Goal: Information Seeking & Learning: Find specific fact

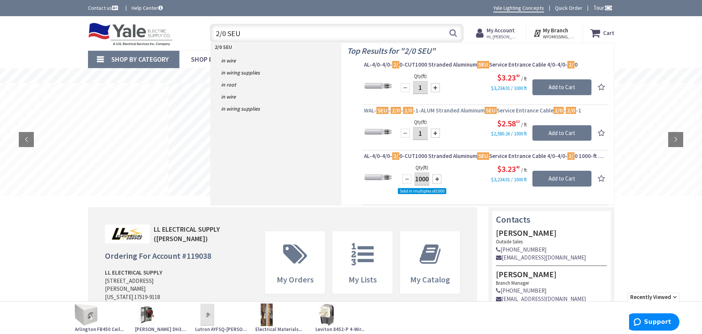
type input "2/0 SEU"
click at [453, 109] on span "WAL- SEU - 2/0 - 2/0 -1-ALUM Stranded Aluminum SEU Service Entrance Cable 2/0 -…" at bounding box center [485, 111] width 243 height 8
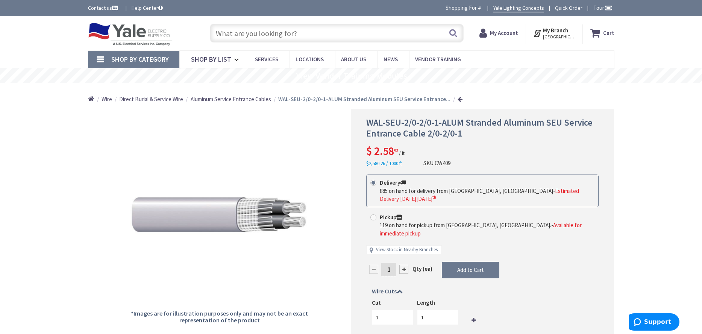
click at [312, 38] on input "text" at bounding box center [337, 33] width 254 height 19
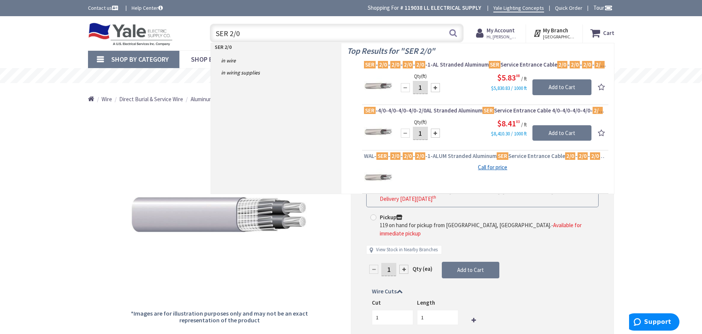
type input "SER 2/0"
click at [465, 156] on span "WAL- SER - 2/0 - 2/0 - 2/0 -1-ALUM Stranded Aluminum SER Service Entrance Cable…" at bounding box center [485, 156] width 243 height 8
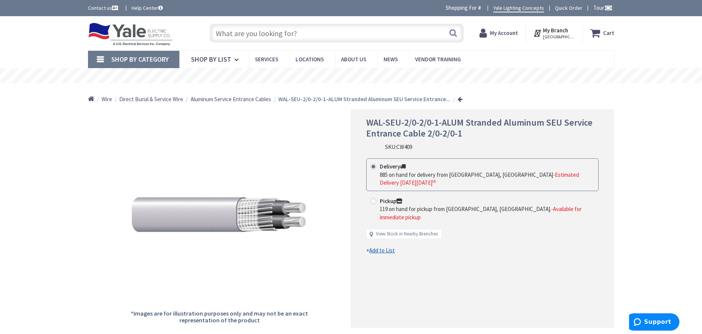
scroll to position [498, 0]
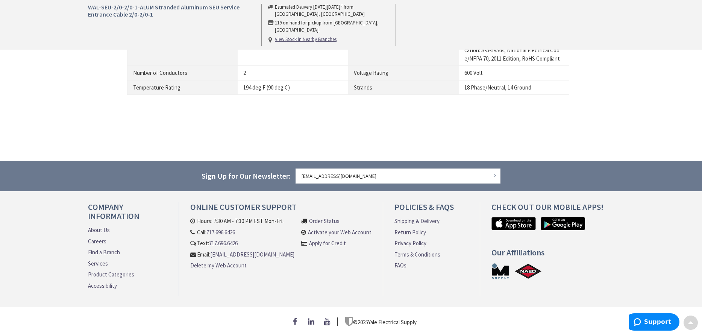
click at [267, 33] on td "2/0-2/0-1 AWG" at bounding box center [293, 46] width 111 height 39
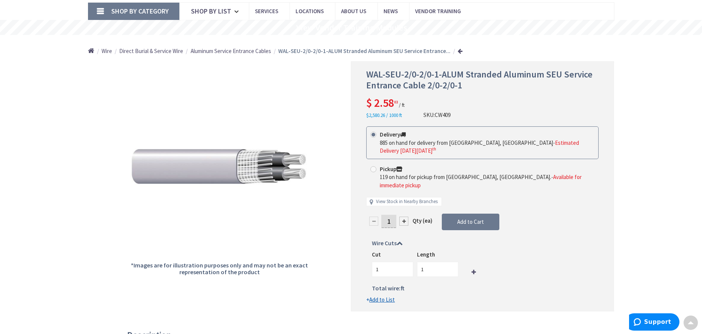
scroll to position [0, 0]
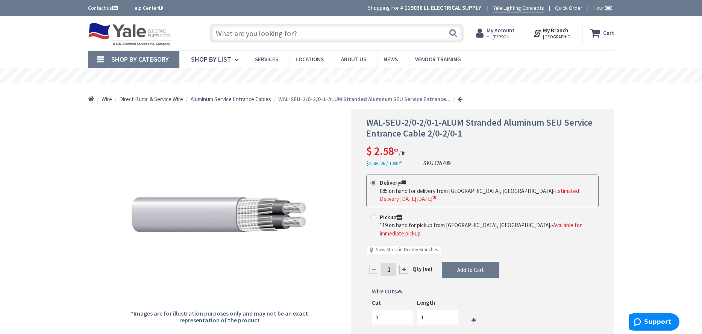
click at [247, 35] on input "text" at bounding box center [337, 33] width 254 height 19
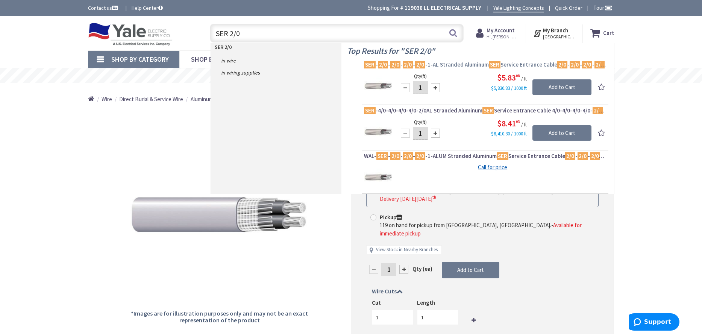
type input "SER 2/0"
click at [459, 63] on span "SER - 2/0 - 2/0 - 2/0 - 2/0 -1-AL Stranded Aluminum SER Service Entrance Cable …" at bounding box center [485, 65] width 243 height 8
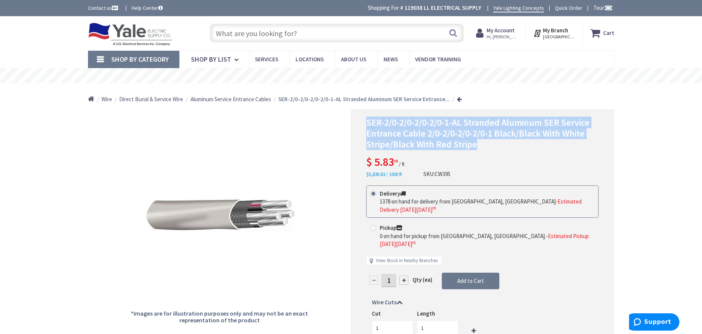
drag, startPoint x: 365, startPoint y: 124, endPoint x: 565, endPoint y: 139, distance: 200.7
click at [581, 141] on div "SER-2/0-2/0-2/0-2/0-1-AL Stranded Aluminum SER Service Entrance Cable 2/0-2/0-2…" at bounding box center [482, 239] width 263 height 261
copy span "SER-2/0-2/0-2/0-2/0-1-AL Stranded Aluminum SER Service Entrance Cable 2/0-2/0-2…"
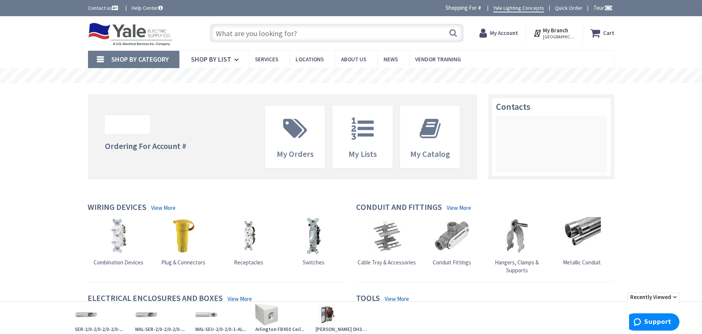
paste input "Cooper Bussmann FRN-R600 Fusetron 600 Amp 250 Volt AC 125 Volt DC Class RK5 Dua…"
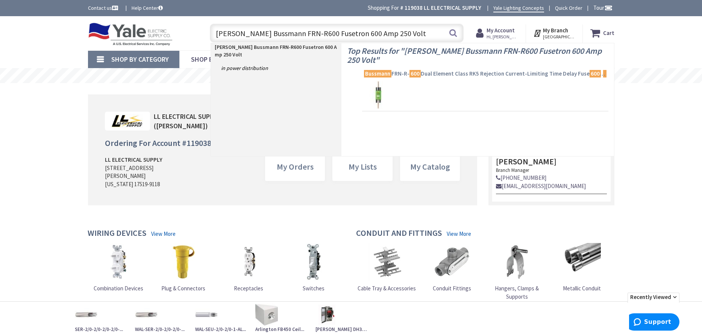
type input "Cooper Bussmann FRN-R600 Fusetron 600 Amp 250 Volt"
click at [458, 70] on span "Bussmann FRN-R- 600 Dual Element Class RK5 Rejection Current-Limiting Time Dela…" at bounding box center [485, 74] width 243 height 8
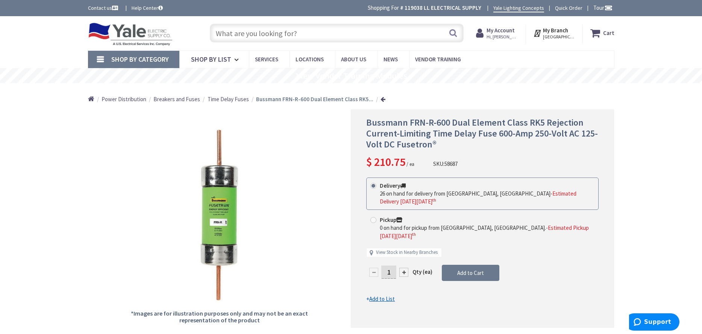
click at [226, 33] on input "text" at bounding box center [337, 33] width 254 height 19
paste input "SER-2/0-2/0-2/0-2/0-1-AL Stranded Aluminum SER Service Entrance Cable 2/0-2/0-2…"
type input "SER-2/0-2/0-2/0-2/0-1-AL Stranded Aluminum SER Service Entrance Cable 2/0-2/0-2…"
